Goal: Find specific page/section: Find specific page/section

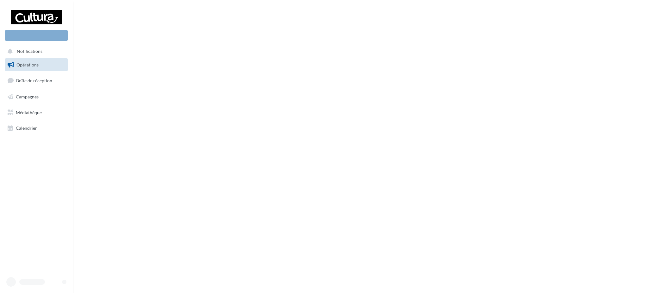
click at [63, 200] on nav "Nouvelle campagne Notifications Opérations Boîte de réception" at bounding box center [36, 146] width 73 height 293
click at [66, 200] on nav "Nouvelle campagne Notifications Opérations Boîte de réception" at bounding box center [36, 146] width 73 height 293
drag, startPoint x: 66, startPoint y: 200, endPoint x: 0, endPoint y: 25, distance: 187.0
click at [66, 199] on nav "Nouvelle campagne Notifications Opérations Boîte de réception" at bounding box center [36, 146] width 73 height 293
click at [22, 93] on link "Campagnes" at bounding box center [36, 96] width 65 height 13
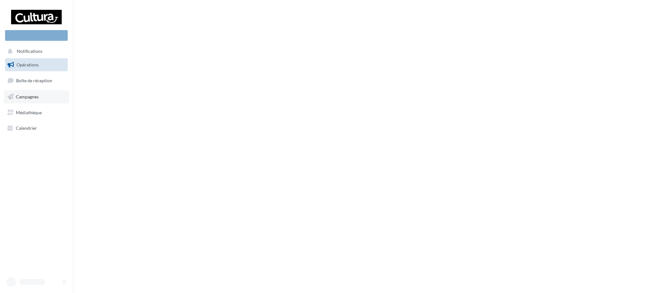
click at [22, 93] on link "Campagnes" at bounding box center [36, 96] width 65 height 13
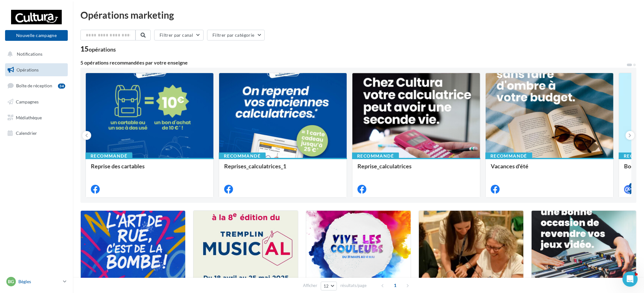
click at [50, 220] on div "Bg Bègles y.millasseau1@cultura.fr" at bounding box center [33, 281] width 54 height 9
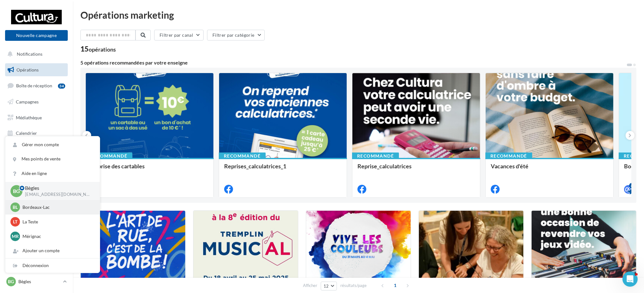
click at [26, 206] on p "Bordeaux-Lac" at bounding box center [57, 207] width 70 height 6
